Goal: Transaction & Acquisition: Purchase product/service

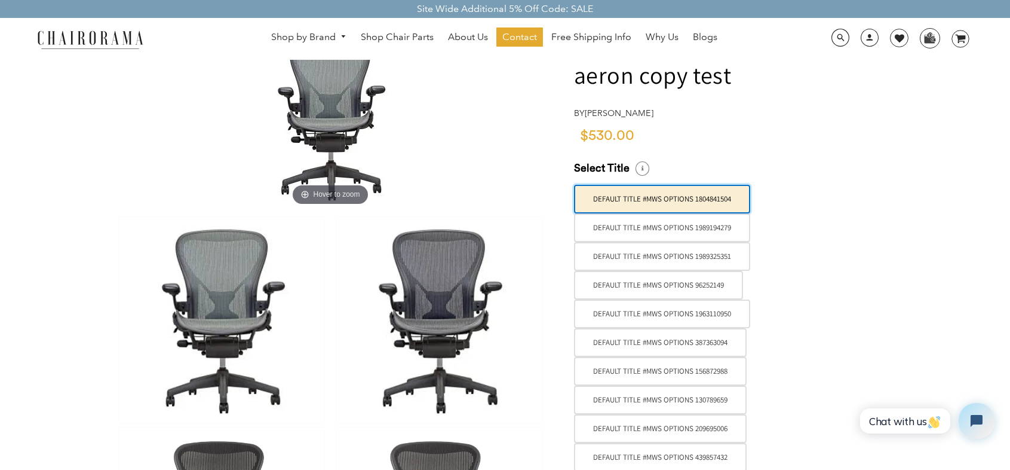
click at [657, 203] on label "Default Title #MWS Options 1804841504" at bounding box center [662, 199] width 176 height 29
click at [0, 0] on input "Default Title #MWS Options 1804841504" at bounding box center [0, 0] width 0 height 0
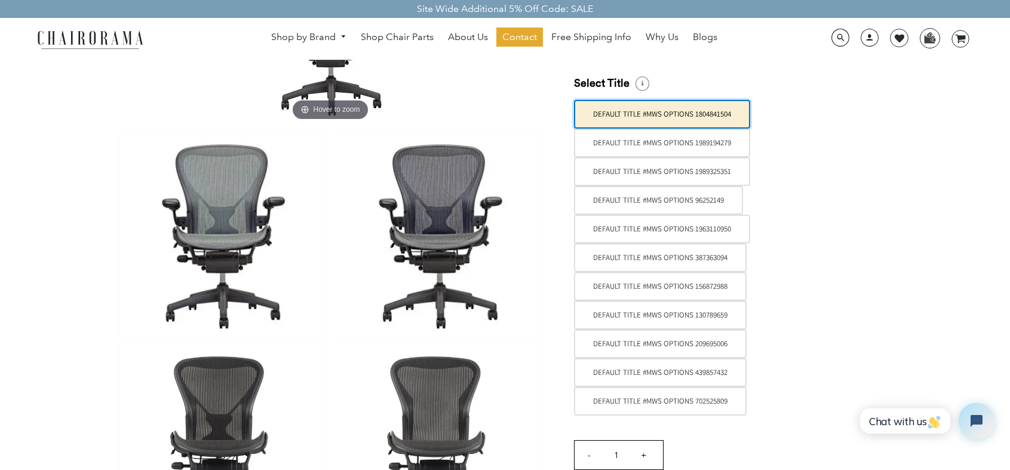
scroll to position [239, 0]
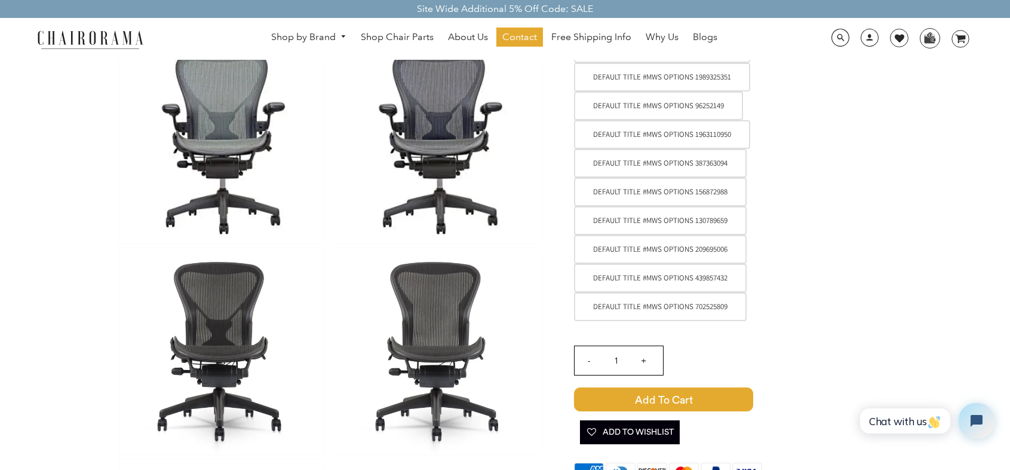
click at [691, 308] on label "Default Title #MWS Options 702525809" at bounding box center [660, 306] width 173 height 29
click at [0, 0] on input "Default Title #MWS Options 702525809" at bounding box center [0, 0] width 0 height 0
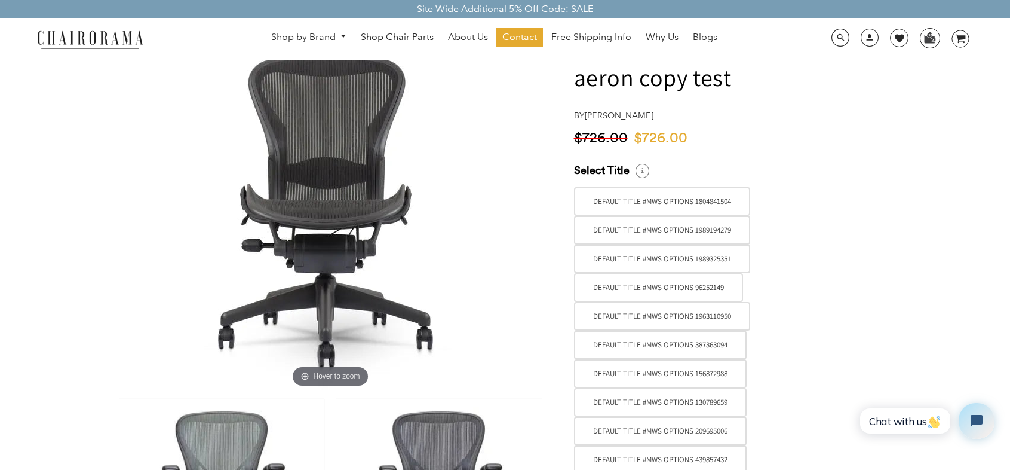
scroll to position [0, 0]
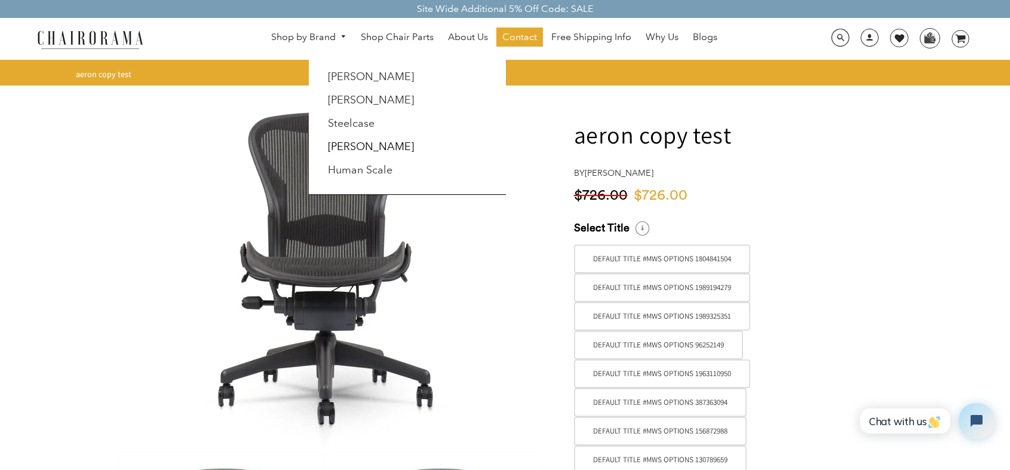
click at [290, 32] on link "Shop by Brand" at bounding box center [308, 37] width 87 height 19
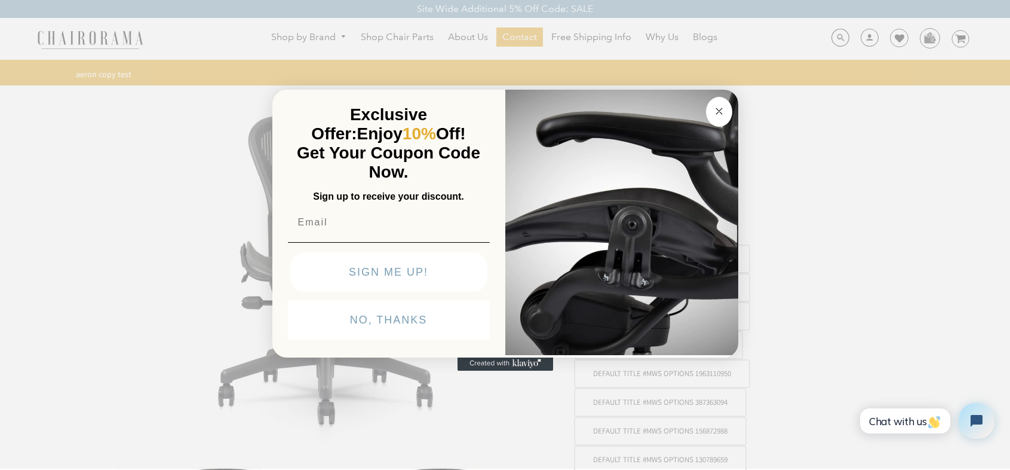
click at [718, 114] on circle "Close dialog" at bounding box center [719, 112] width 14 height 14
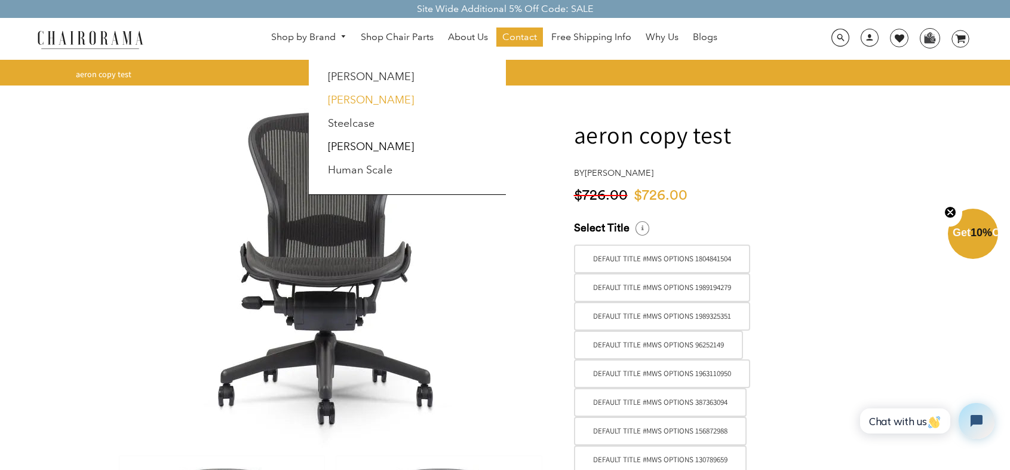
click at [349, 97] on link "[PERSON_NAME]" at bounding box center [371, 99] width 86 height 13
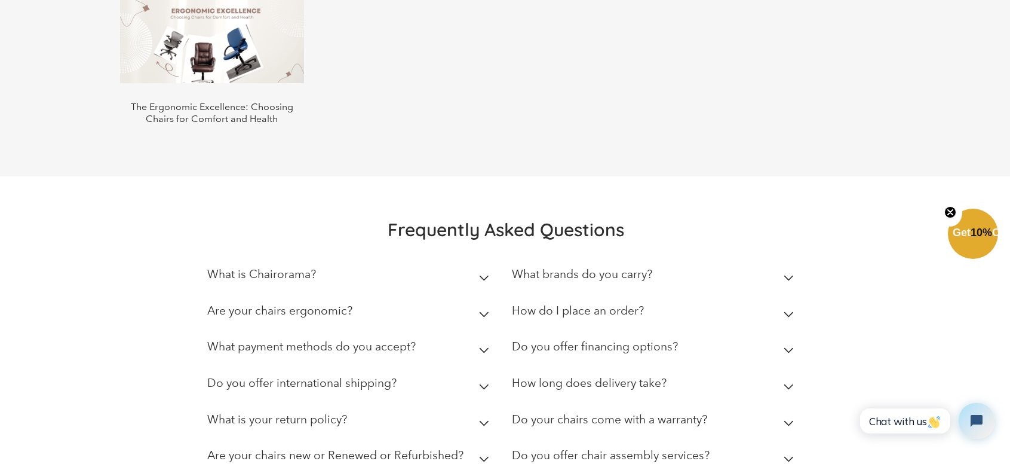
scroll to position [2799, 0]
